Goal: Participate in discussion: Engage in conversation with other users on a specific topic

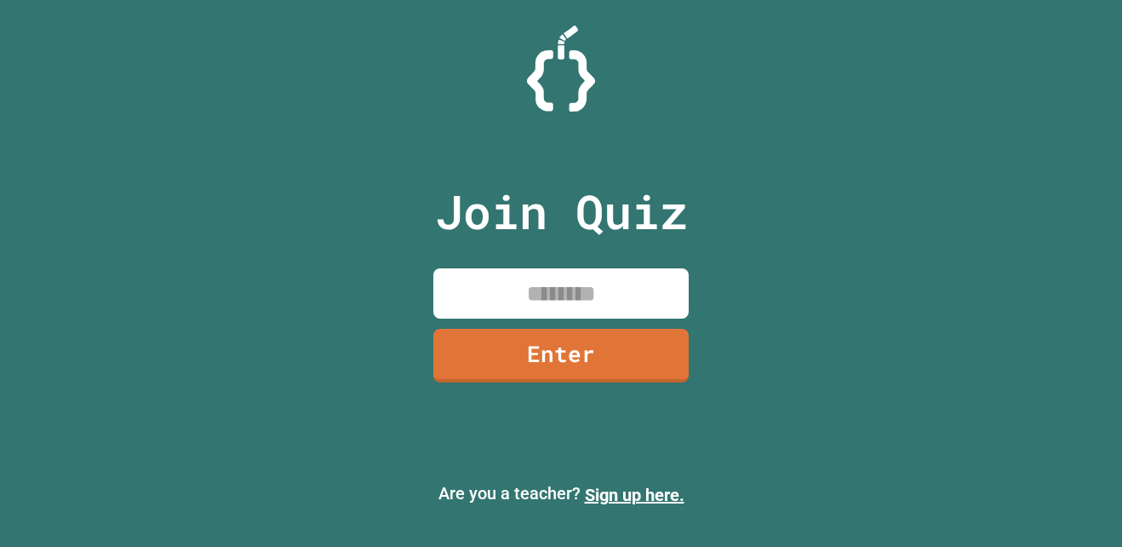
click at [542, 285] on input at bounding box center [560, 293] width 255 height 50
type input "********"
click at [560, 384] on div "Join Quiz ******** Enter" at bounding box center [561, 274] width 287 height 462
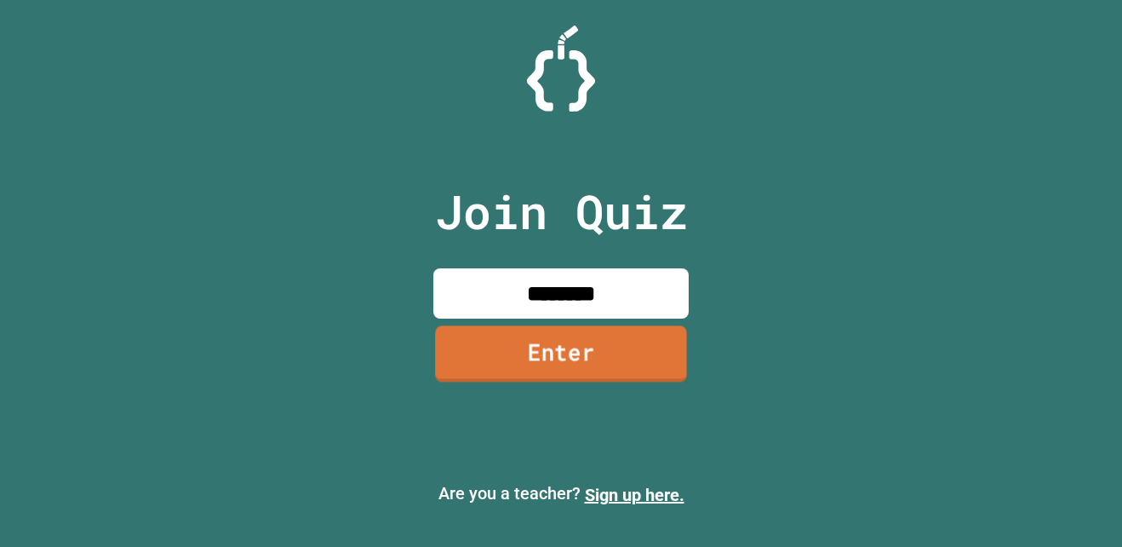
click at [573, 349] on link "Enter" at bounding box center [561, 354] width 252 height 56
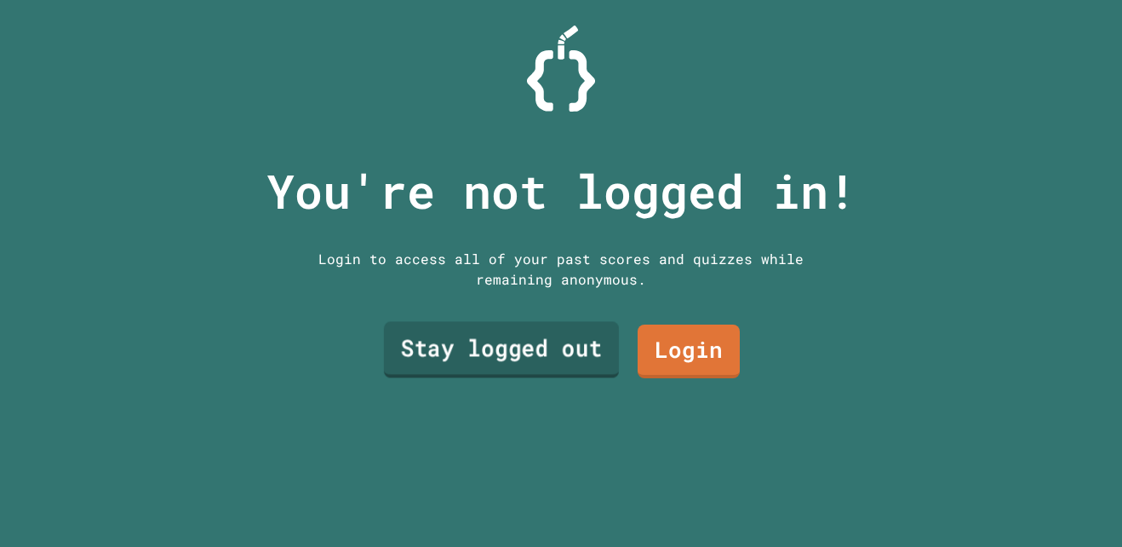
click at [546, 331] on link "Stay logged out" at bounding box center [501, 349] width 235 height 56
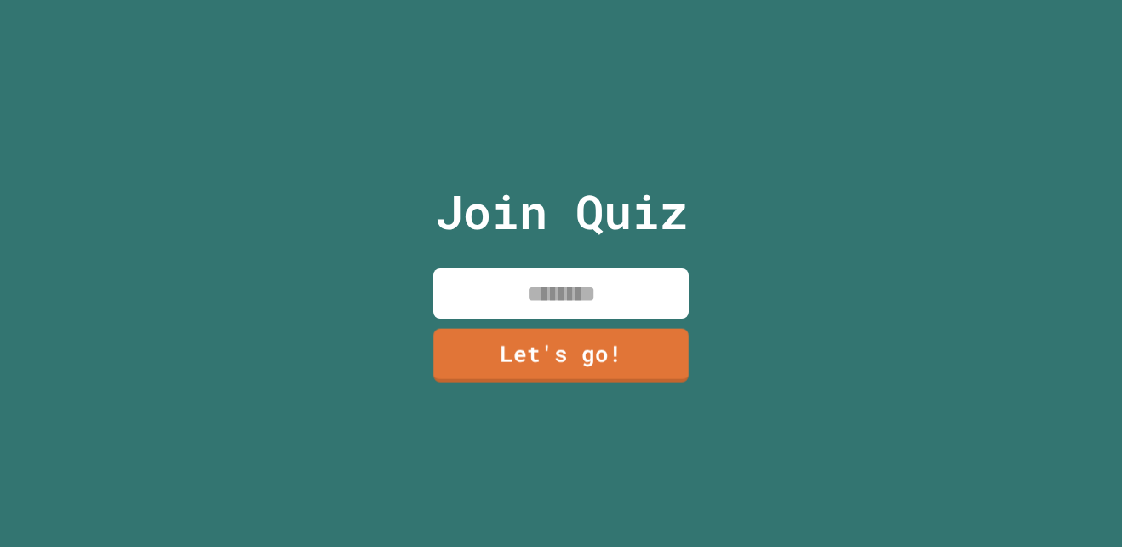
click at [589, 284] on input at bounding box center [560, 293] width 255 height 50
type input "**********"
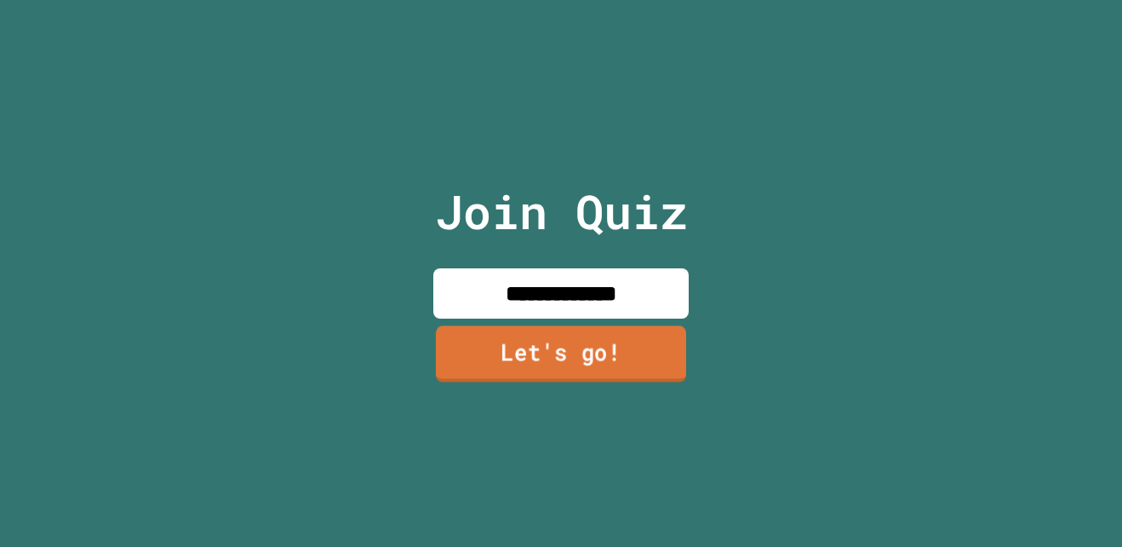
click at [559, 363] on link "Let's go!" at bounding box center [561, 354] width 250 height 56
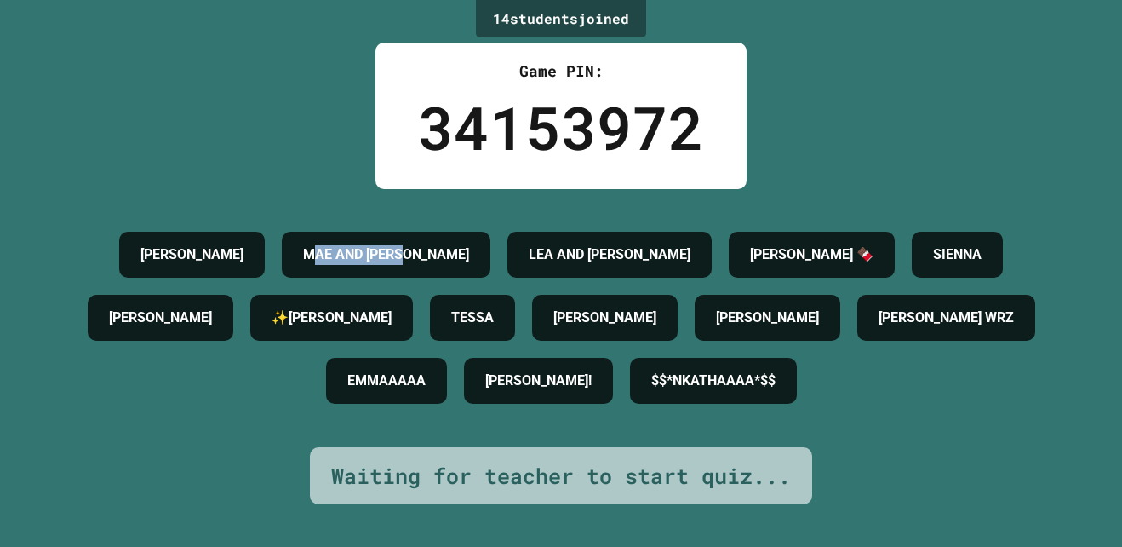
drag, startPoint x: 304, startPoint y: 236, endPoint x: 482, endPoint y: 243, distance: 178.1
click at [469, 244] on h4 "MAE AND [PERSON_NAME]" at bounding box center [386, 254] width 166 height 20
click at [780, 181] on div "14 student s joined Game PIN: 34153972 [PERSON_NAME] AND [PERSON_NAME] AND [PER…" at bounding box center [561, 273] width 1122 height 547
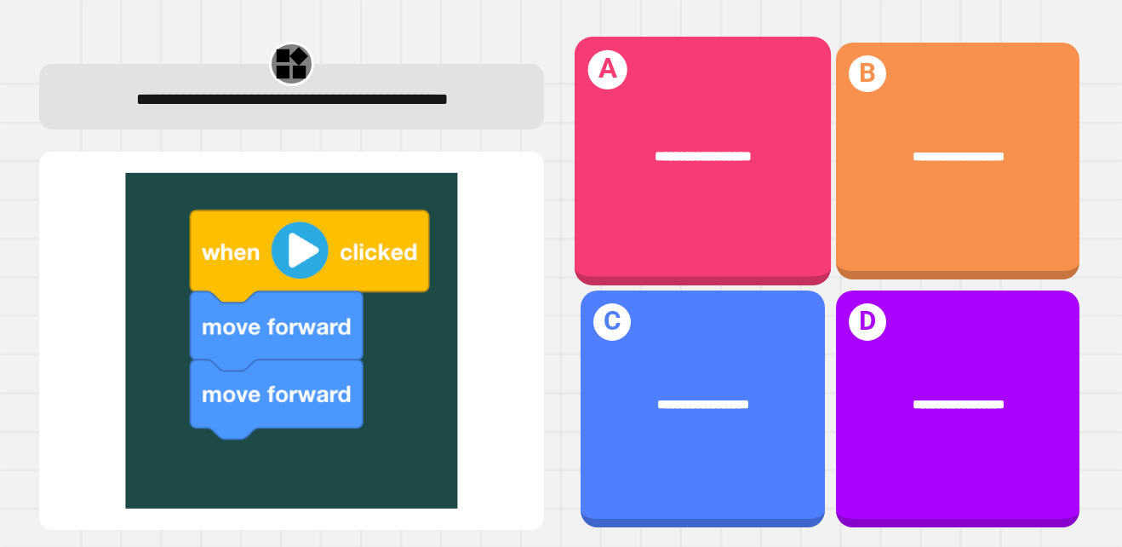
click at [639, 172] on div "**********" at bounding box center [703, 156] width 256 height 77
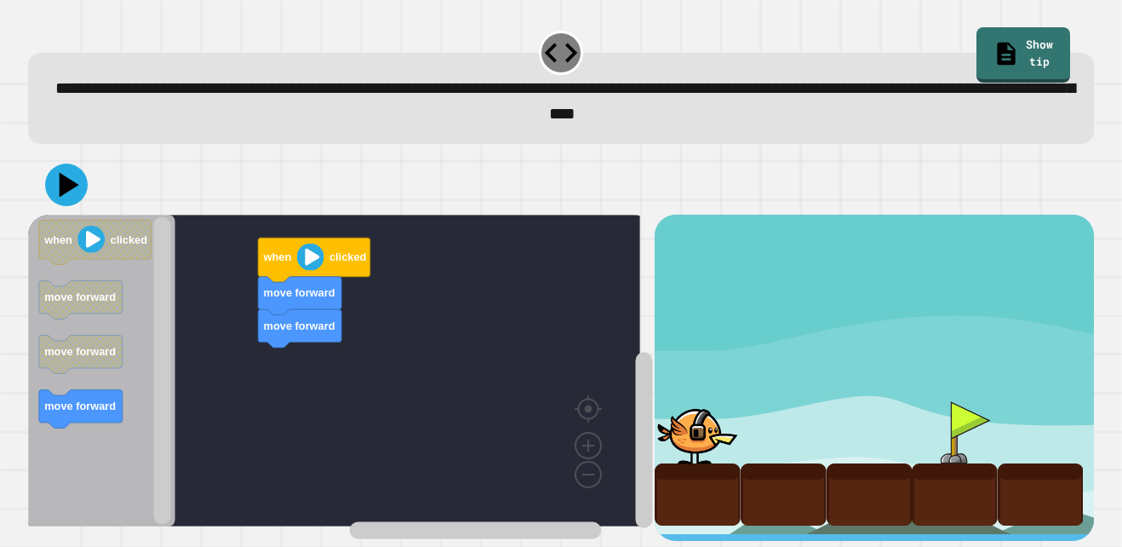
click at [488, 313] on div "move forward move forward when clicked when clicked move forward move forward m…" at bounding box center [342, 378] width 628 height 327
click at [101, 244] on image "Blockly Workspace" at bounding box center [91, 239] width 27 height 27
click at [122, 270] on icon "when clicked move forward move forward move forward" at bounding box center [101, 371] width 147 height 312
click at [113, 245] on text "clicked" at bounding box center [129, 239] width 37 height 13
click at [323, 265] on image "Blockly Workspace" at bounding box center [309, 256] width 27 height 27
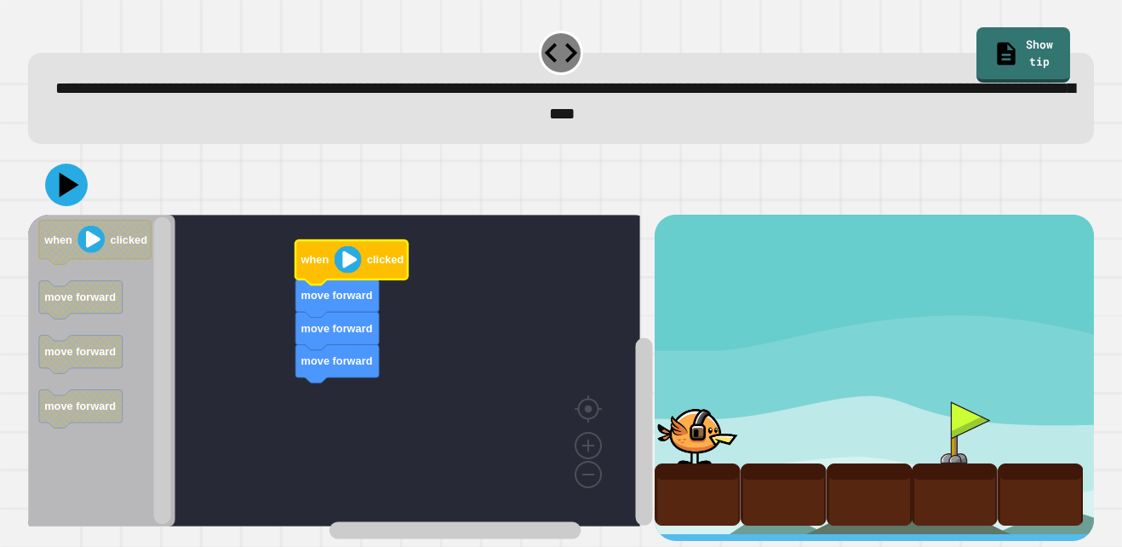
click at [355, 270] on image "Blockly Workspace" at bounding box center [347, 258] width 27 height 27
click at [358, 270] on image "Blockly Workspace" at bounding box center [347, 258] width 27 height 27
click at [64, 199] on icon at bounding box center [66, 185] width 43 height 43
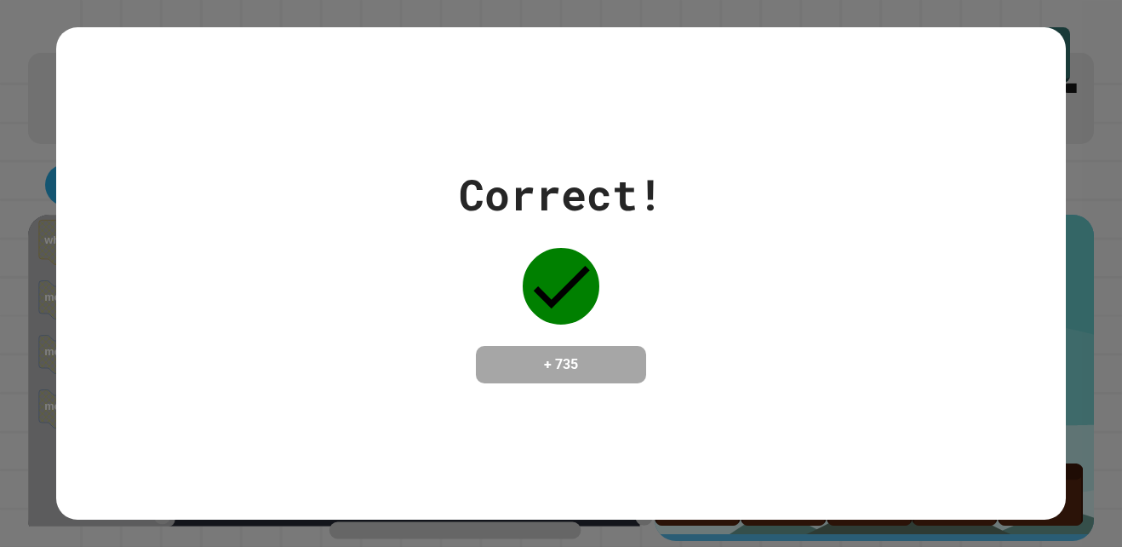
click at [651, 402] on div "Correct! + 735" at bounding box center [561, 273] width 1010 height 492
click at [1060, 25] on div "Correct! + 735" at bounding box center [561, 273] width 1122 height 547
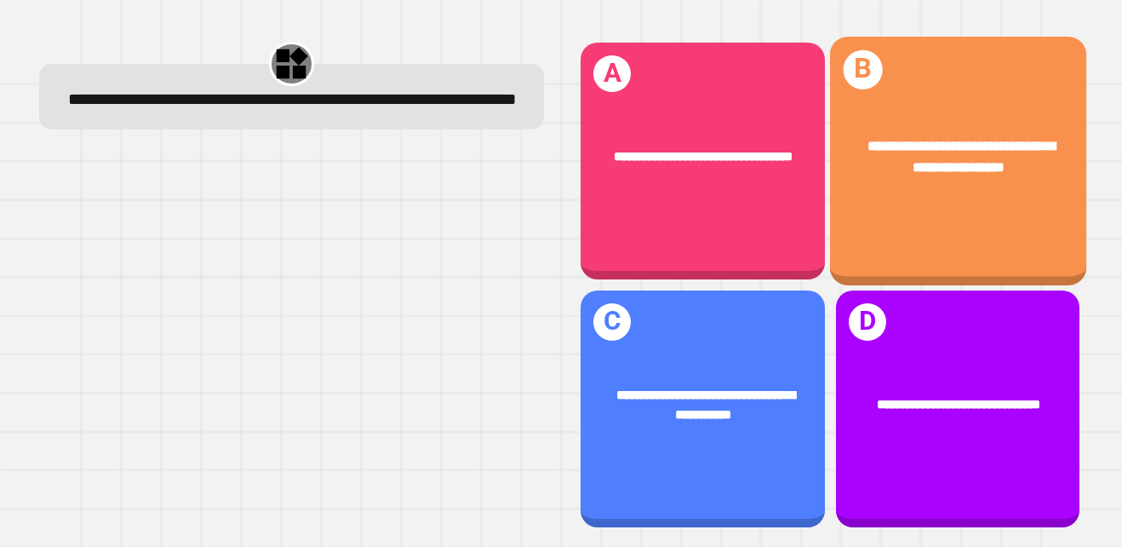
click at [875, 222] on div "**********" at bounding box center [958, 161] width 256 height 249
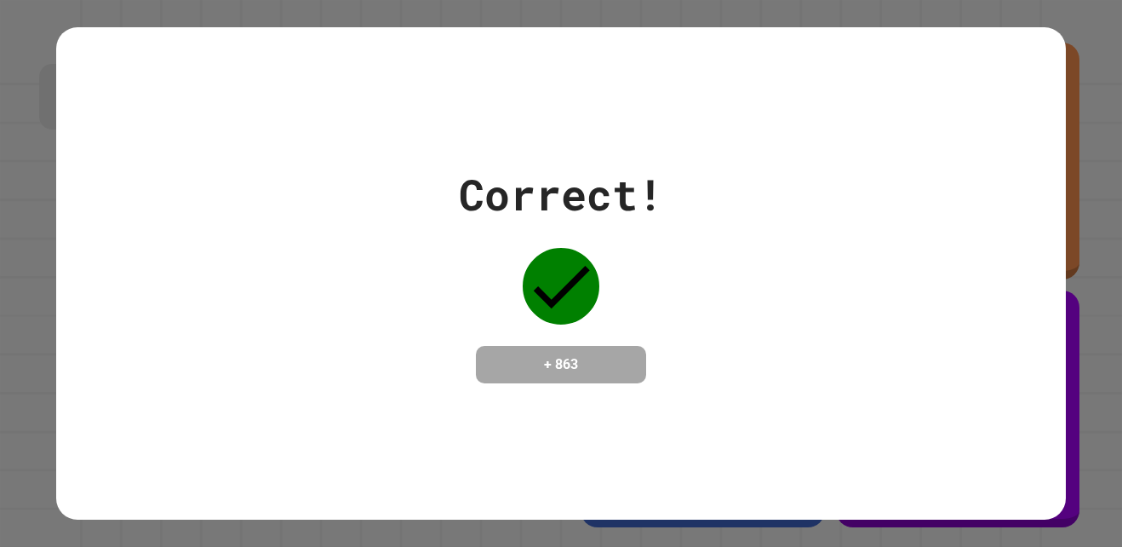
click at [881, 241] on div "Correct! + 863" at bounding box center [561, 273] width 1010 height 221
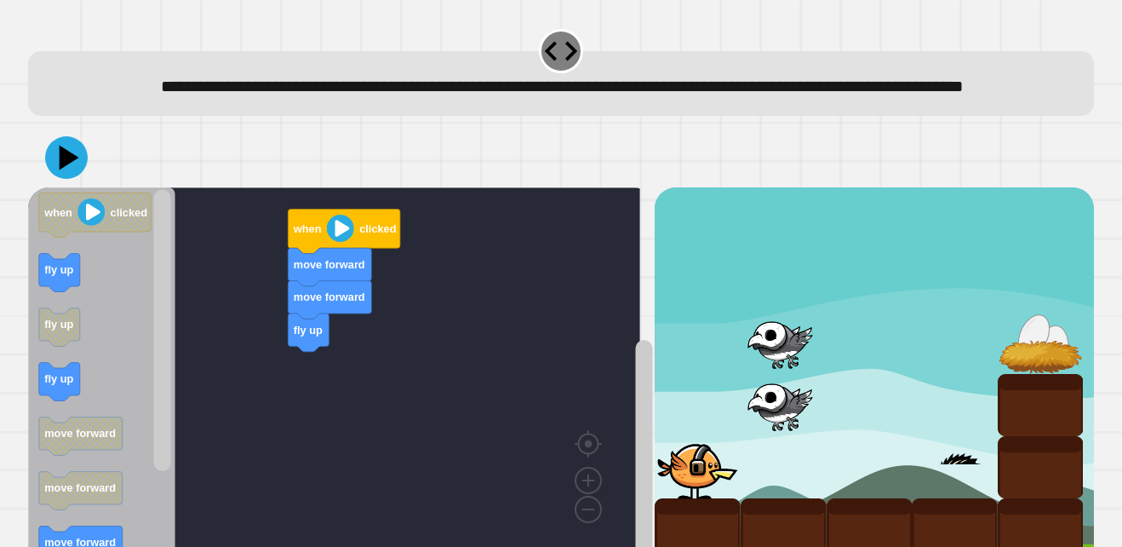
scroll to position [77, 0]
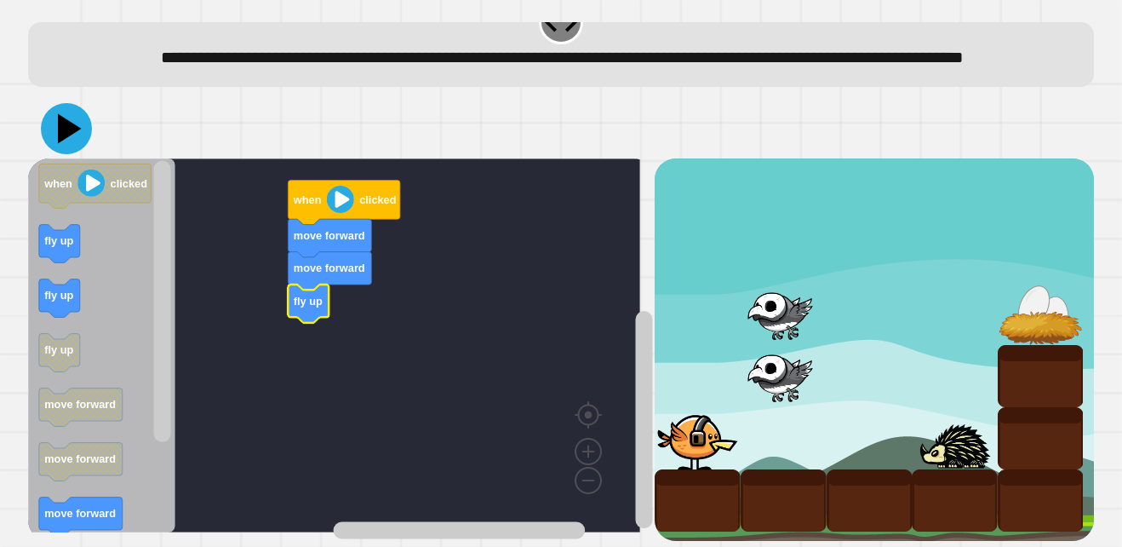
click at [65, 113] on icon at bounding box center [70, 128] width 24 height 30
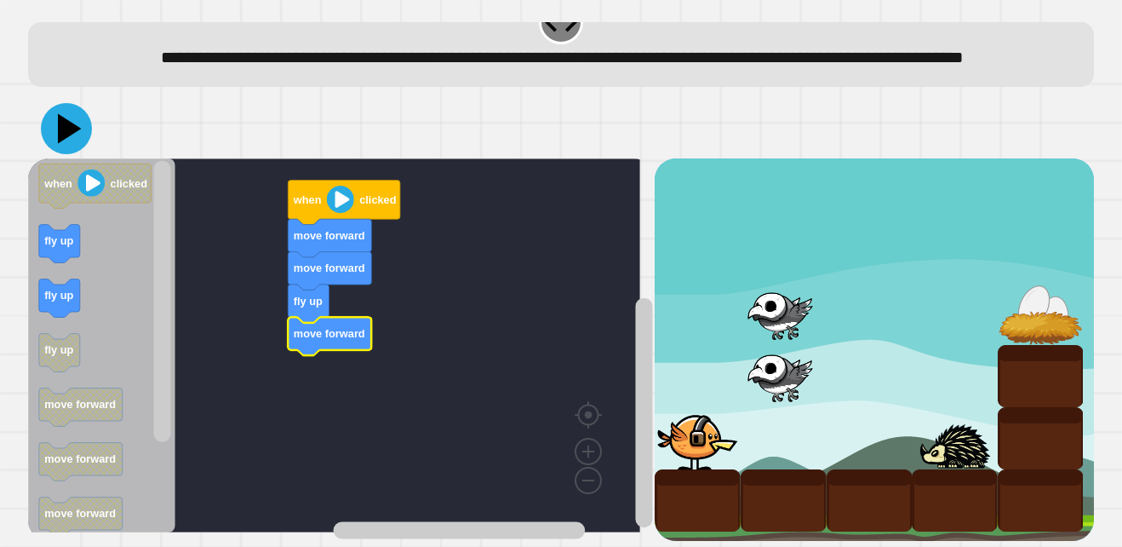
click at [78, 110] on icon at bounding box center [66, 128] width 51 height 51
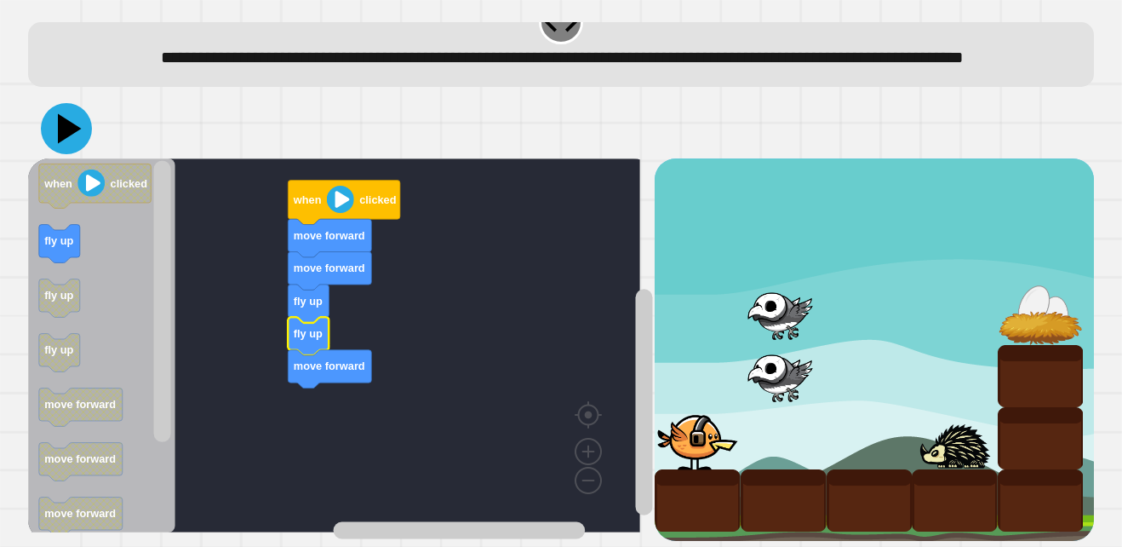
click at [69, 113] on icon at bounding box center [70, 128] width 24 height 30
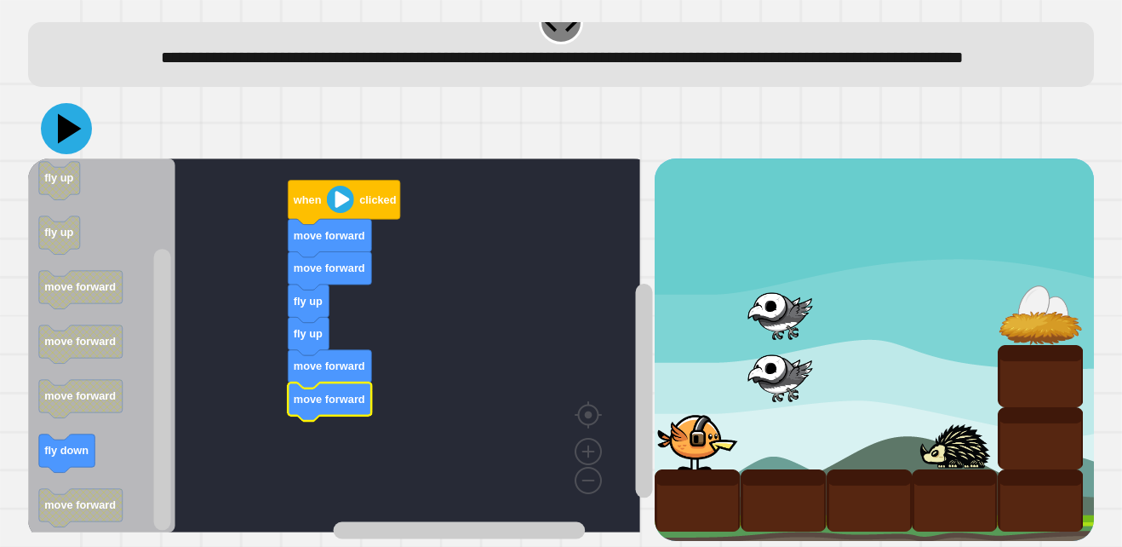
click at [68, 103] on icon at bounding box center [66, 128] width 51 height 51
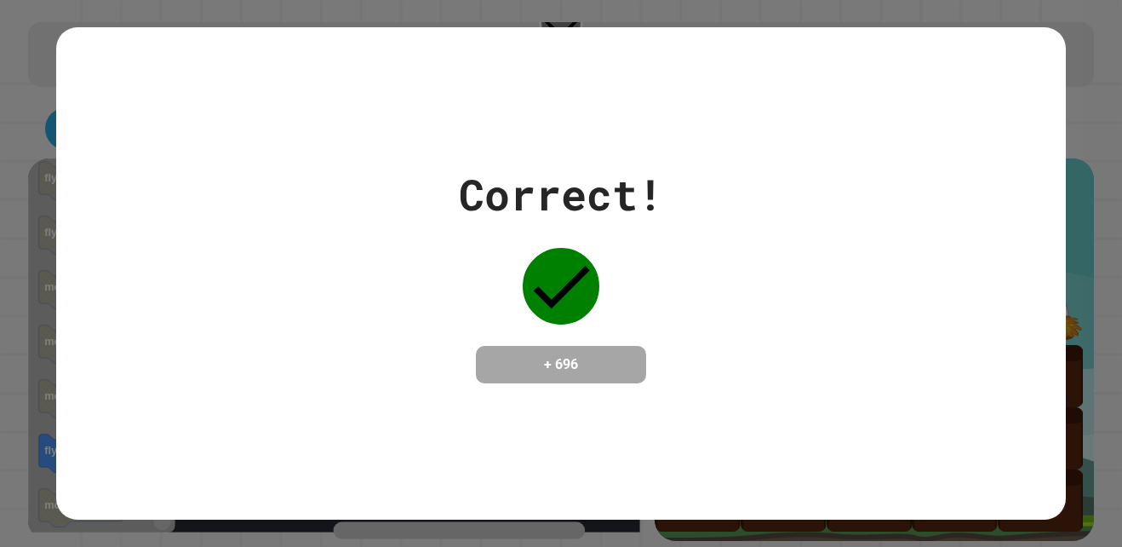
click at [583, 390] on div "Correct! + 696" at bounding box center [561, 273] width 1010 height 492
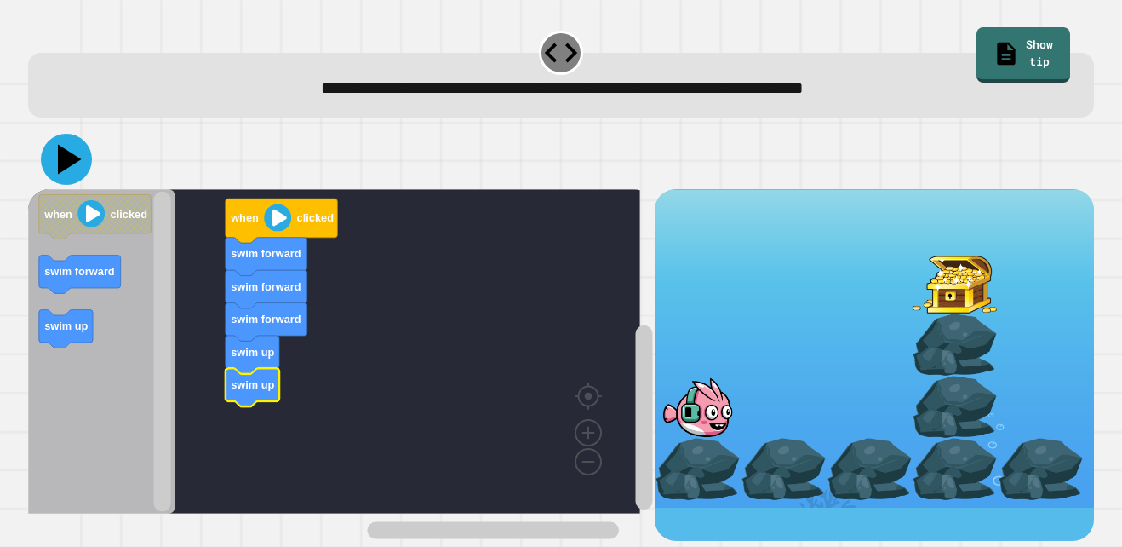
click at [79, 158] on icon at bounding box center [66, 159] width 51 height 51
click at [51, 154] on icon at bounding box center [66, 159] width 51 height 51
click at [76, 158] on icon at bounding box center [66, 159] width 51 height 51
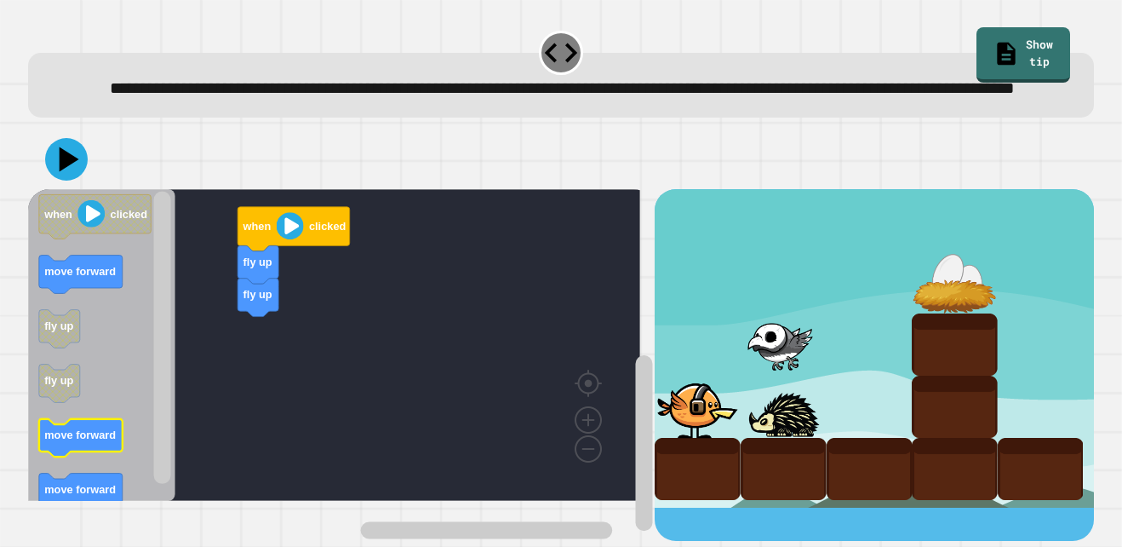
click at [102, 441] on text "move forward" at bounding box center [80, 434] width 72 height 13
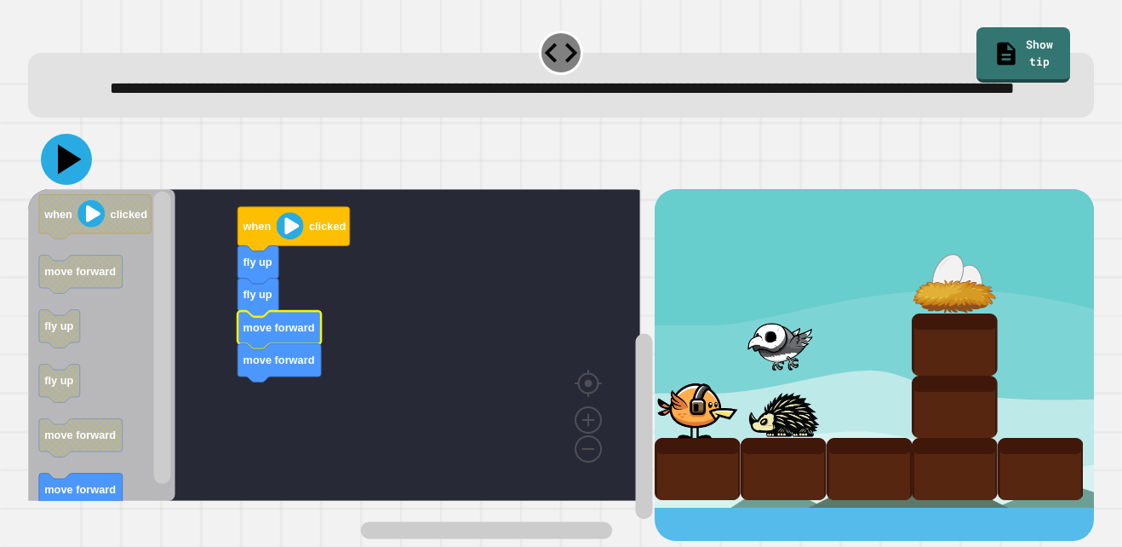
click at [76, 185] on icon at bounding box center [66, 159] width 51 height 51
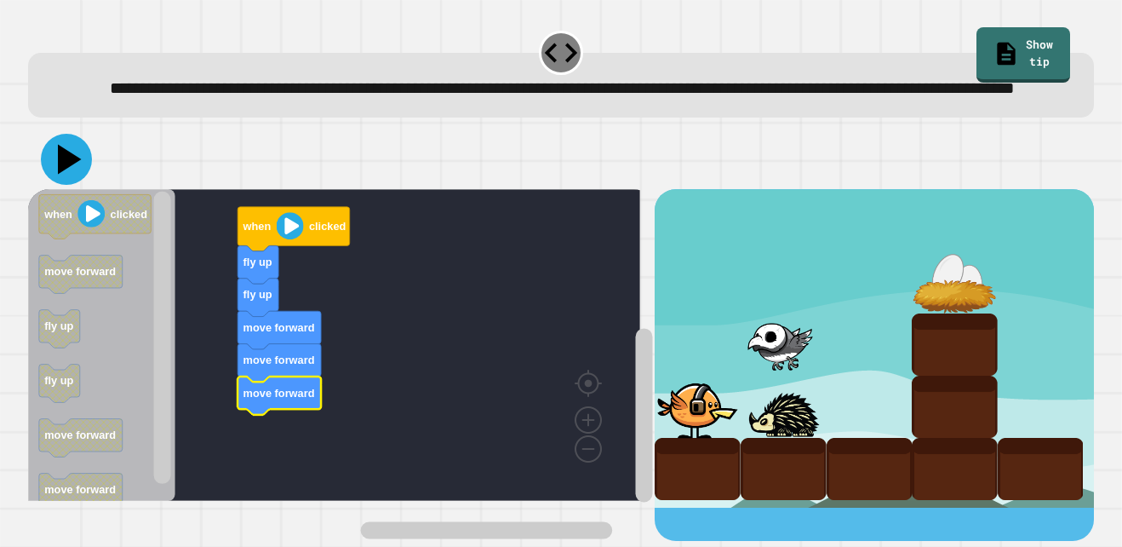
click at [64, 174] on icon at bounding box center [70, 159] width 24 height 30
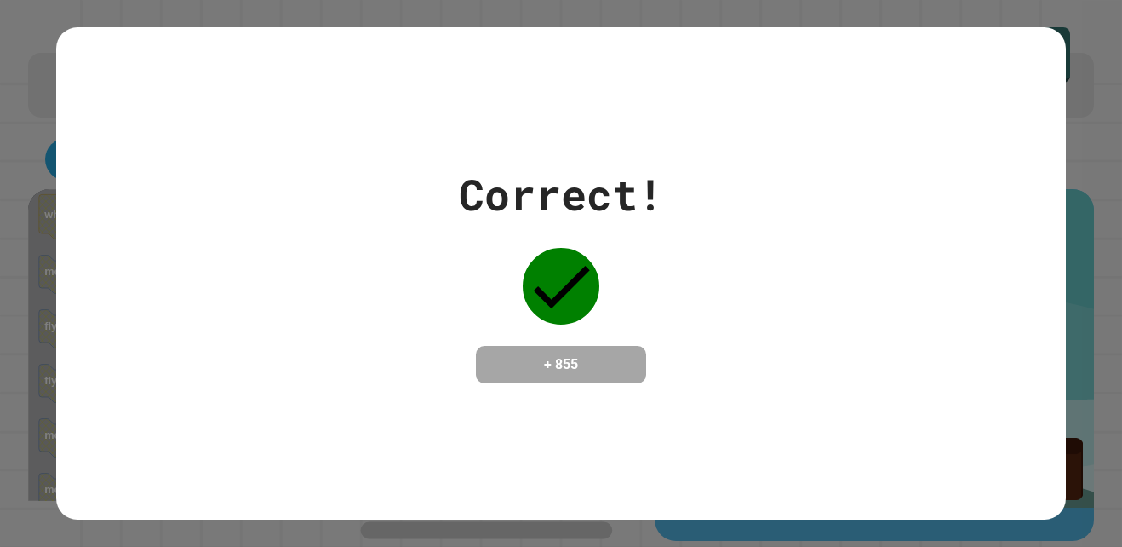
click at [275, 181] on div "Correct! + 855" at bounding box center [561, 273] width 1010 height 221
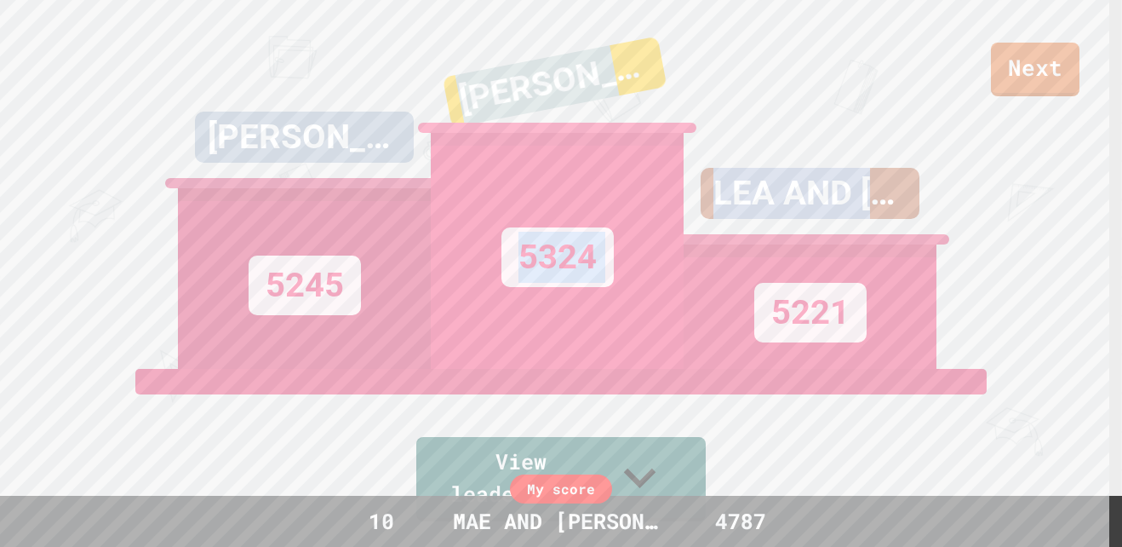
drag, startPoint x: 741, startPoint y: 322, endPoint x: 646, endPoint y: -63, distance: 396.4
click at [646, 0] on html "We are updating our servers at 9:30PM EST [DATE]. [PERSON_NAME] should continue…" at bounding box center [561, 273] width 1122 height 547
